Goal: Transaction & Acquisition: Purchase product/service

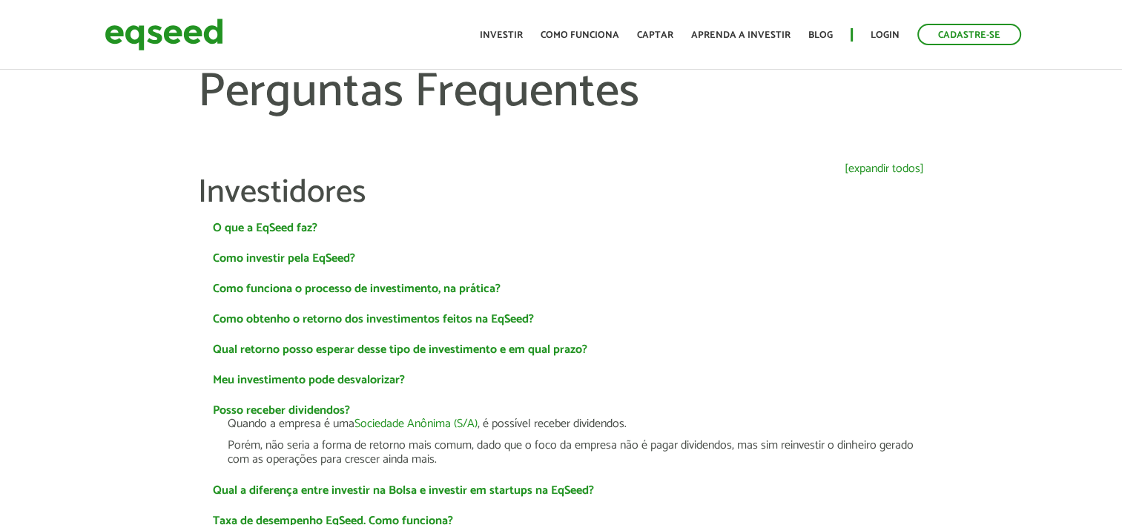
click at [890, 45] on ul "Início Investir Como funciona Captar Aprenda a investir Blog Login Cadastre-se" at bounding box center [751, 35] width 556 height 22
click at [886, 34] on link "Login" at bounding box center [885, 35] width 29 height 10
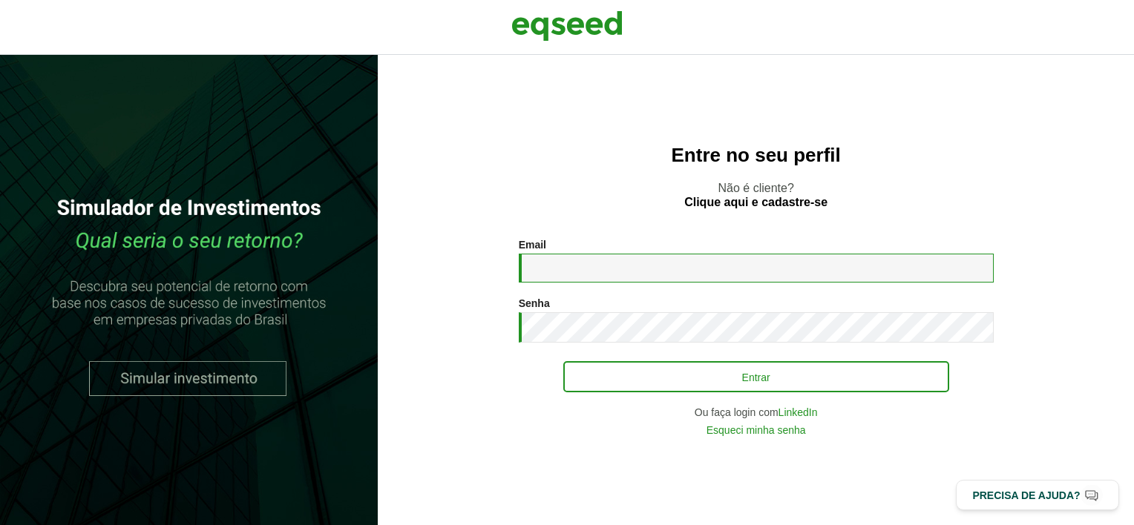
type input "**********"
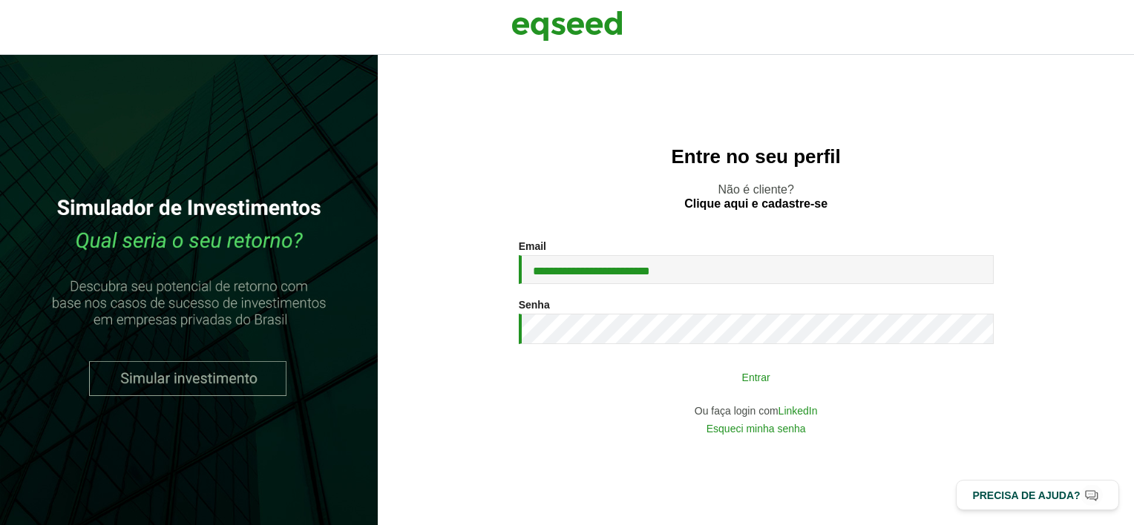
click at [750, 380] on button "Entrar" at bounding box center [756, 377] width 386 height 28
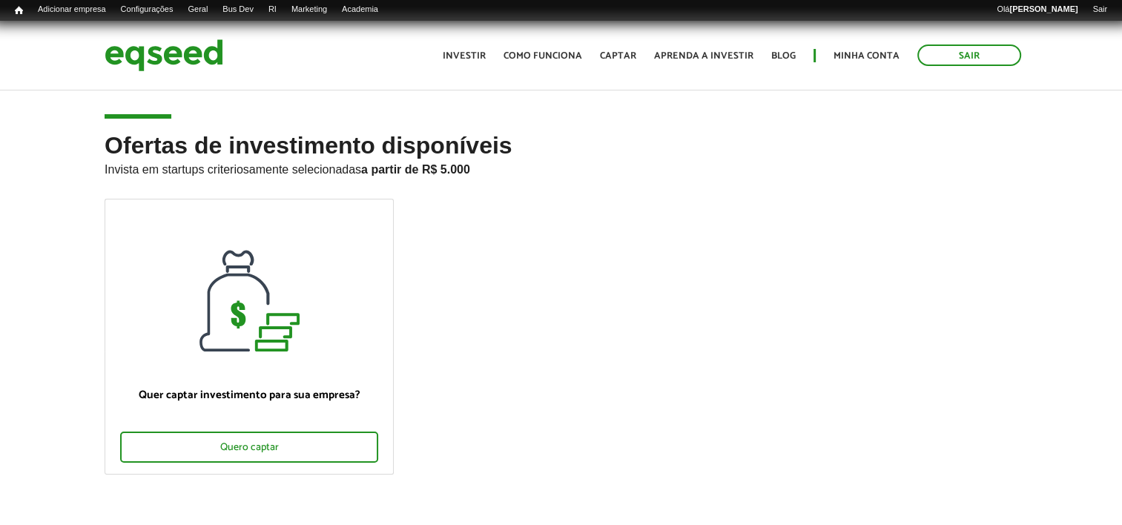
click at [917, 141] on h2 "Ofertas de investimento disponíveis Invista em startups criteriosamente selecio…" at bounding box center [561, 166] width 913 height 66
click at [914, 144] on h2 "Ofertas de investimento disponíveis Invista em startups criteriosamente selecio…" at bounding box center [561, 166] width 913 height 66
